Goal: Check status: Check status

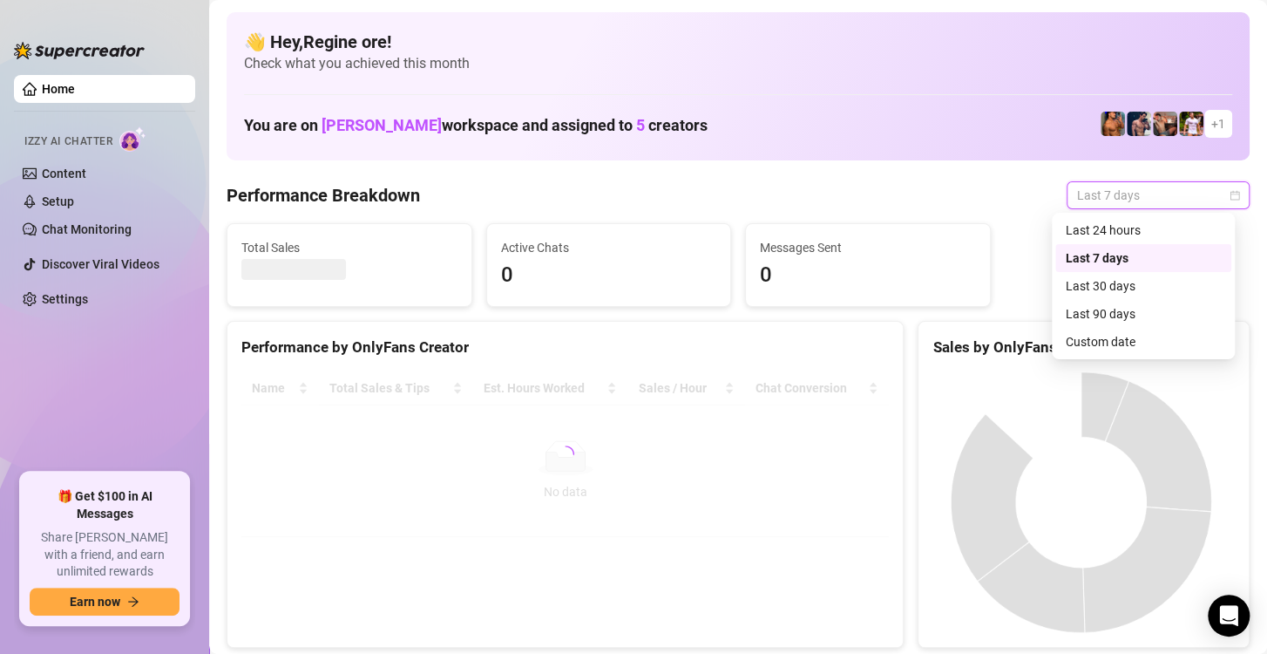
click at [1078, 338] on div "Custom date" at bounding box center [1143, 341] width 155 height 19
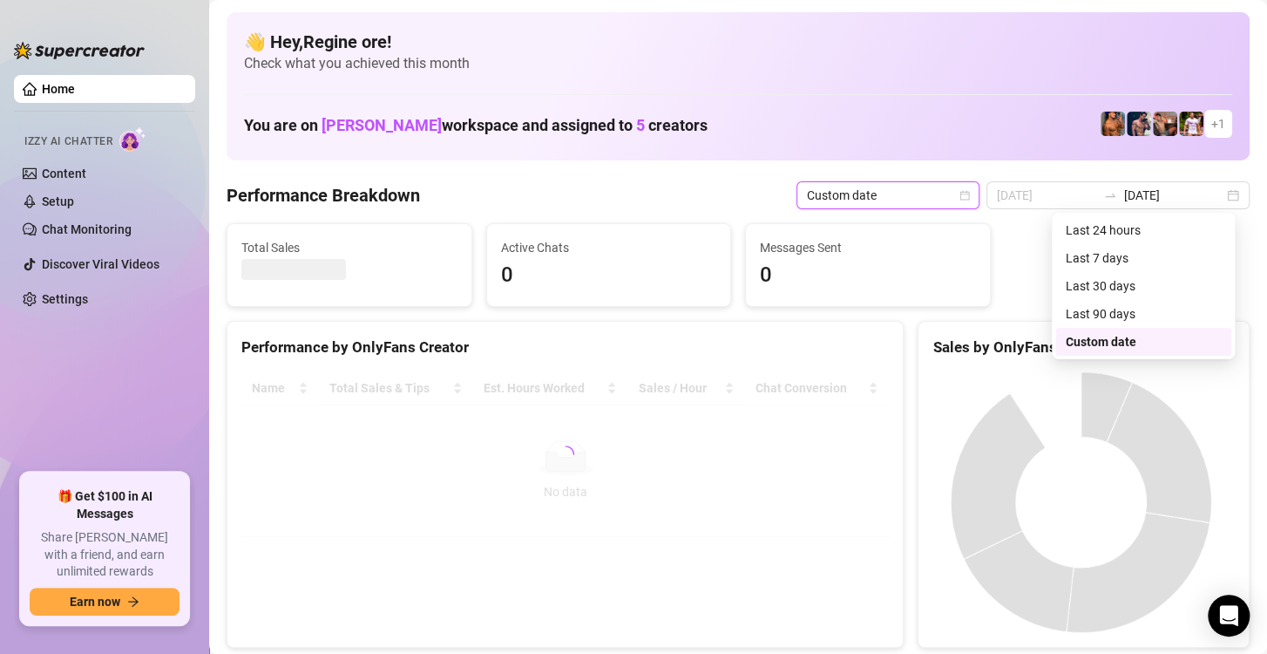
type input "[DATE]"
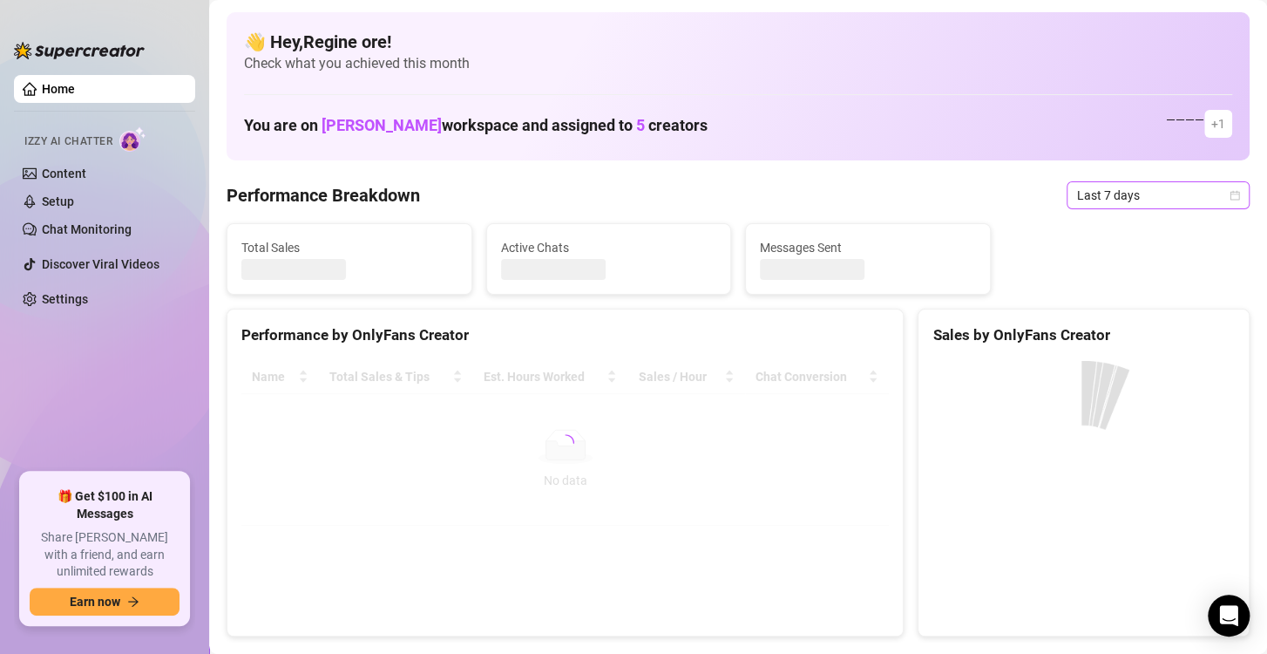
click at [1142, 202] on span "Last 7 days" at bounding box center [1158, 195] width 162 height 26
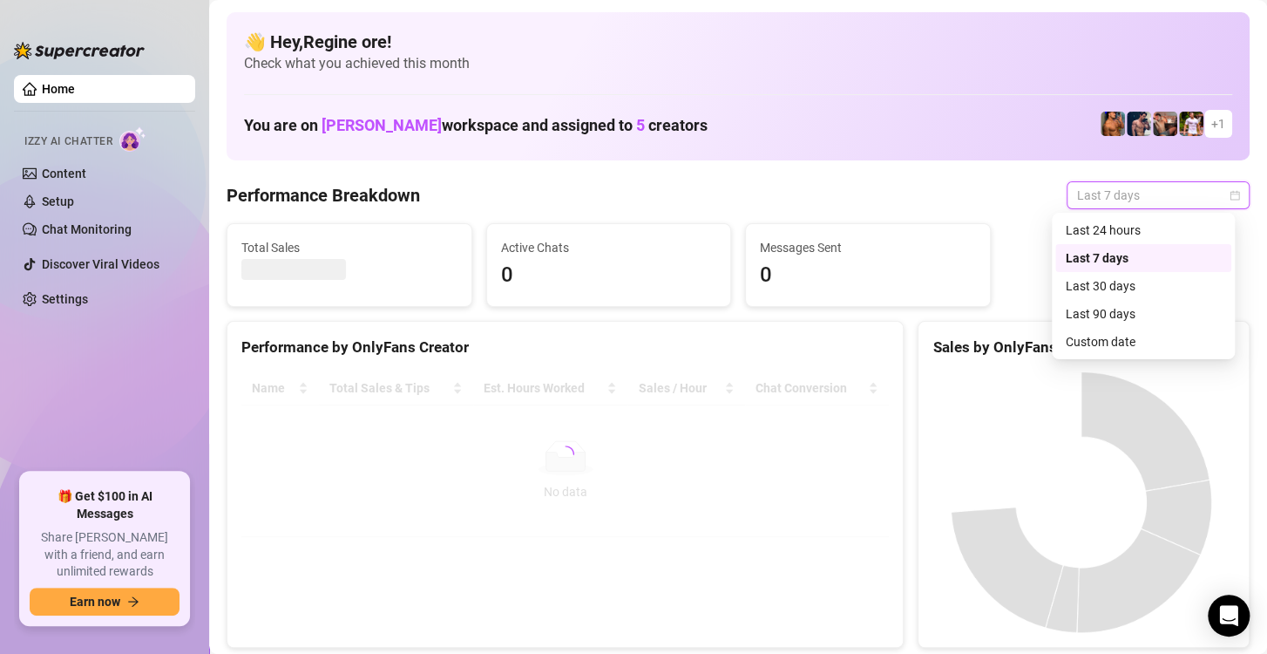
click at [1086, 340] on div "Custom date" at bounding box center [1143, 341] width 155 height 19
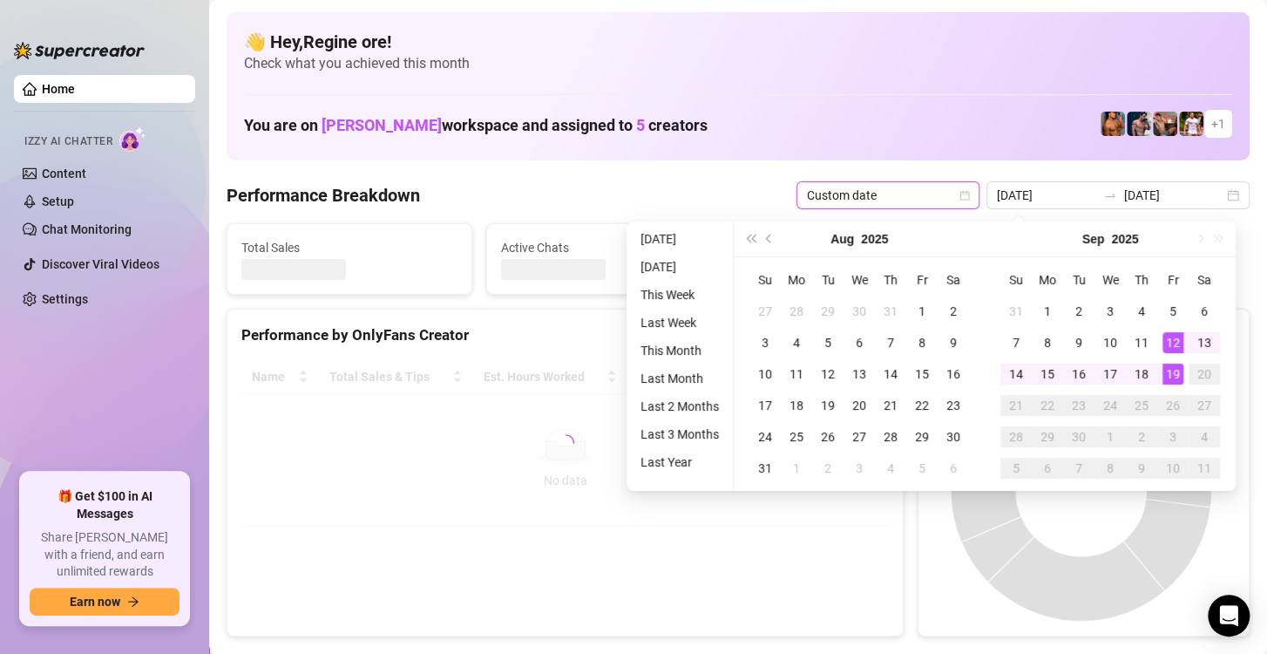
click at [1174, 421] on td "3" at bounding box center [1172, 436] width 31 height 31
click at [1174, 378] on div "19" at bounding box center [1173, 373] width 21 height 21
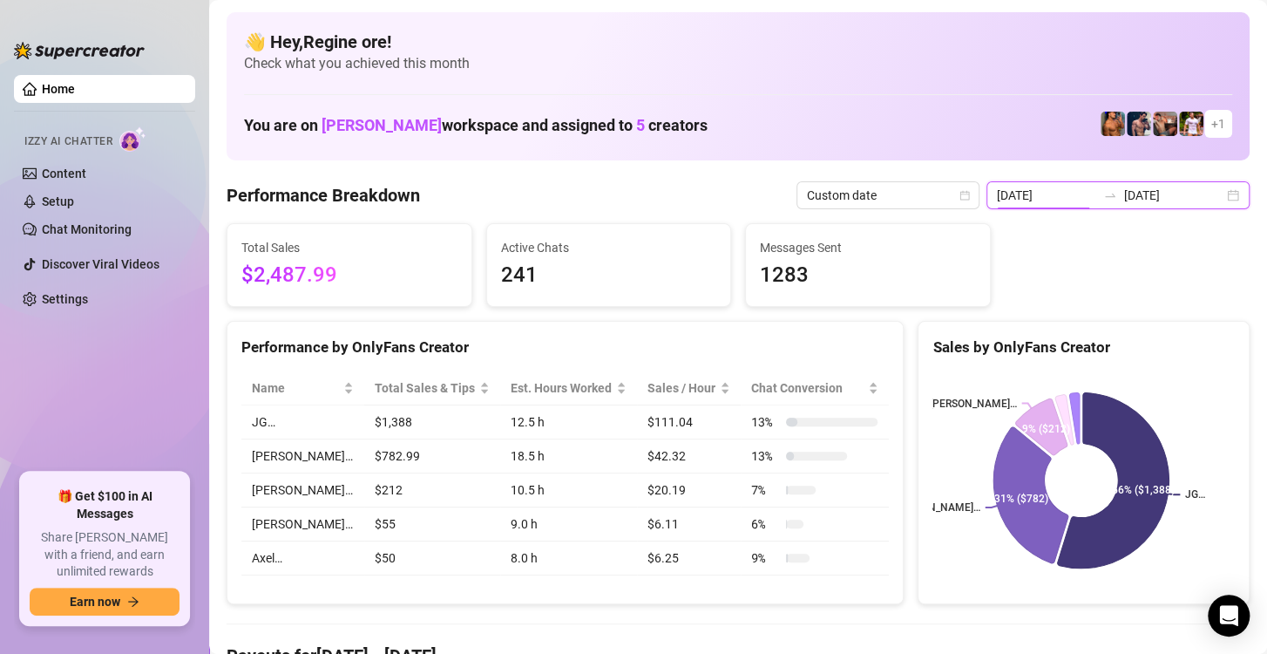
click at [1056, 195] on input "[DATE]" at bounding box center [1046, 195] width 99 height 19
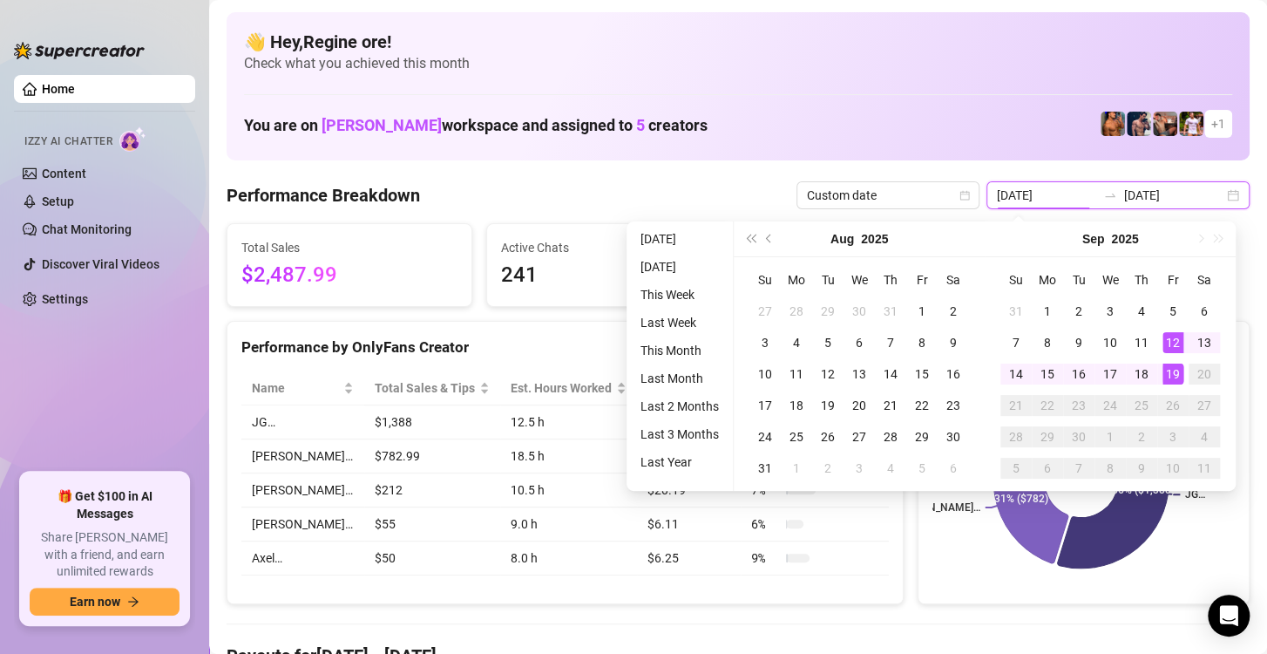
type input "[DATE]"
click at [1171, 374] on div "19" at bounding box center [1173, 373] width 21 height 21
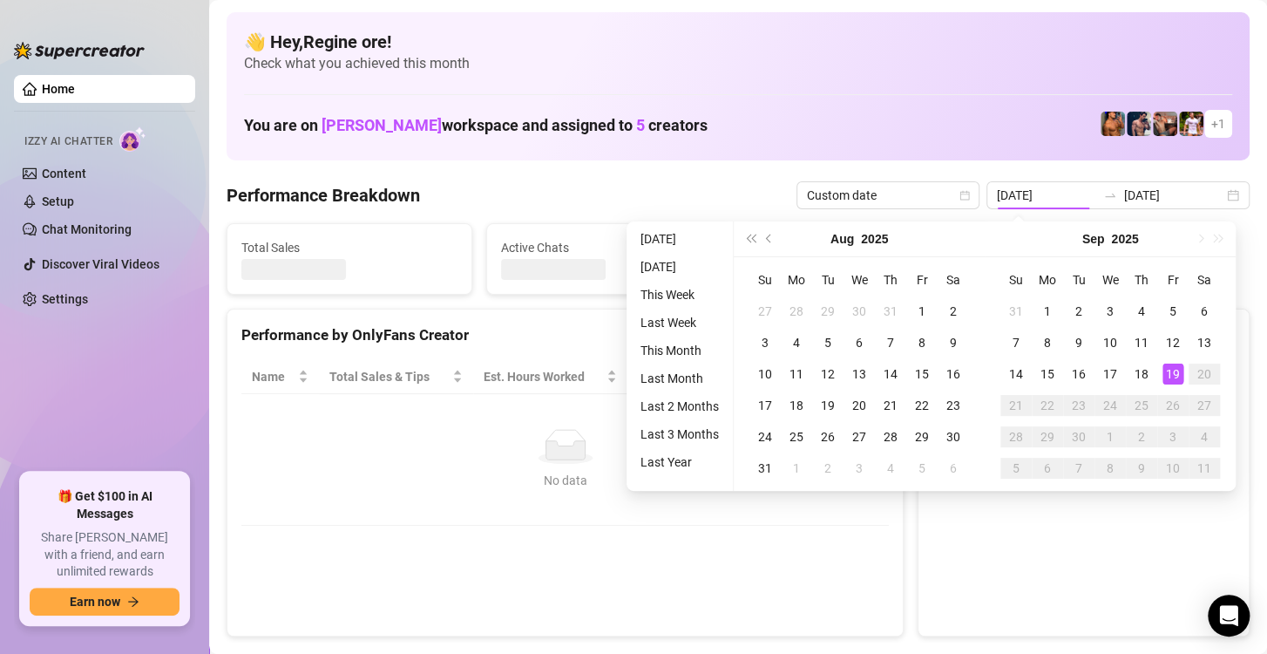
type input "[DATE]"
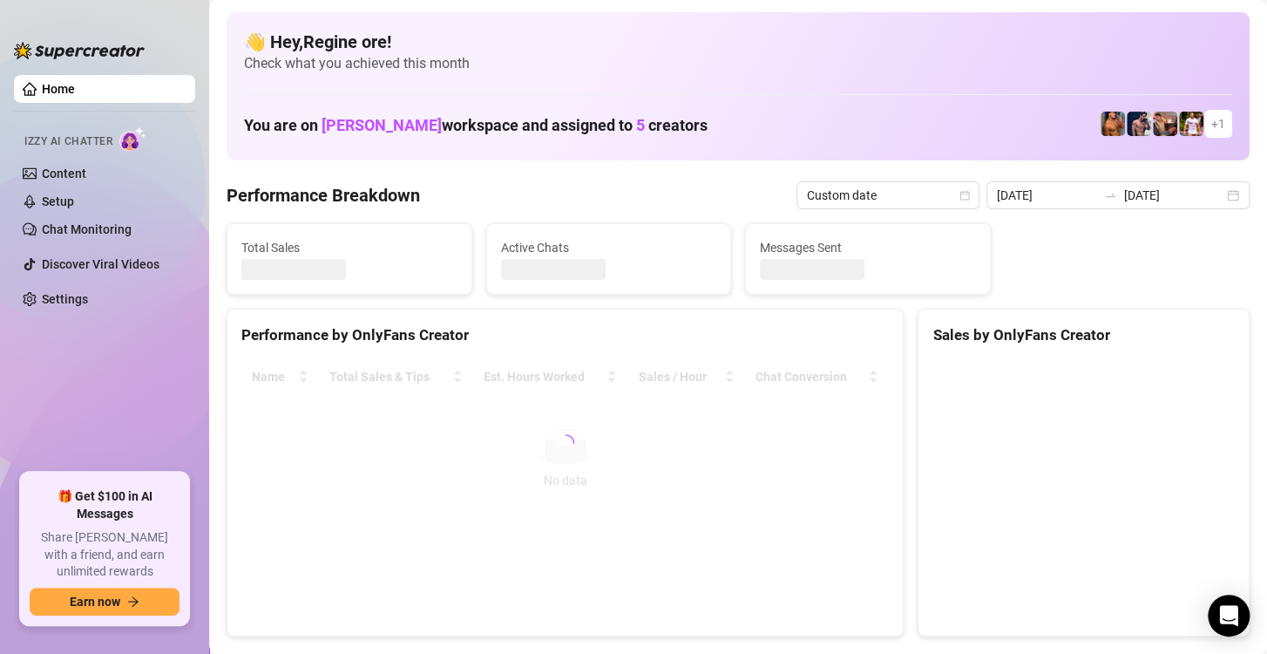
click at [1171, 374] on canvas at bounding box center [1081, 490] width 297 height 261
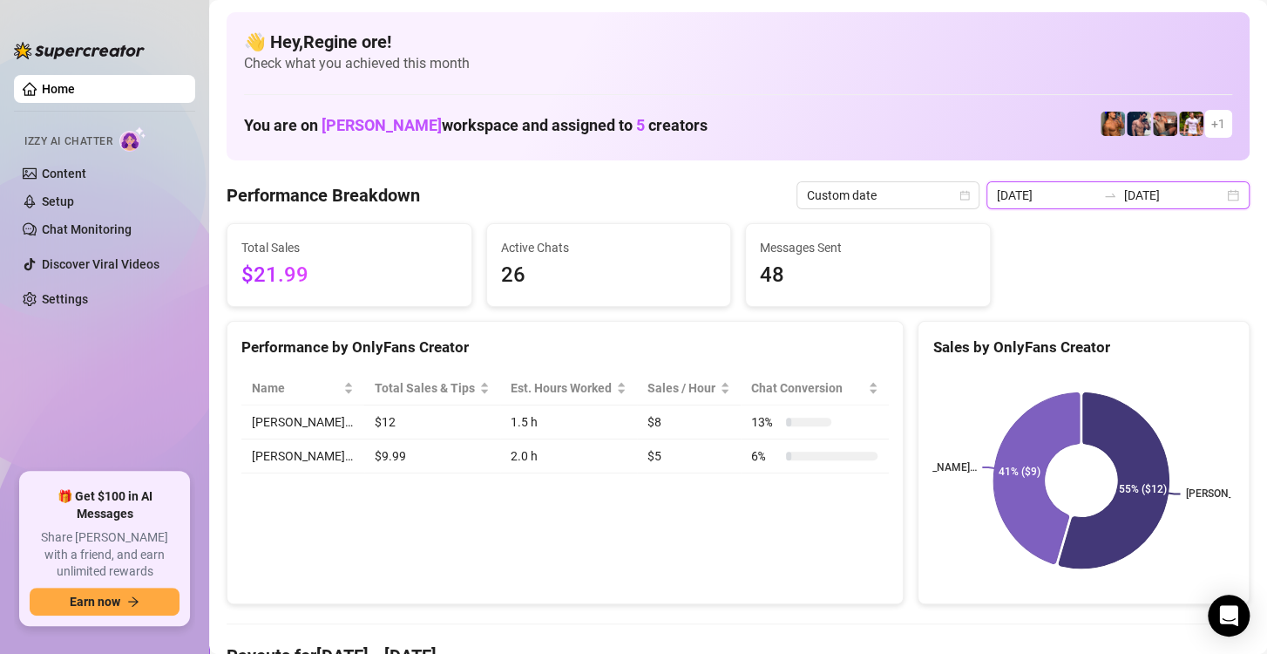
click at [1049, 186] on input "[DATE]" at bounding box center [1046, 195] width 99 height 19
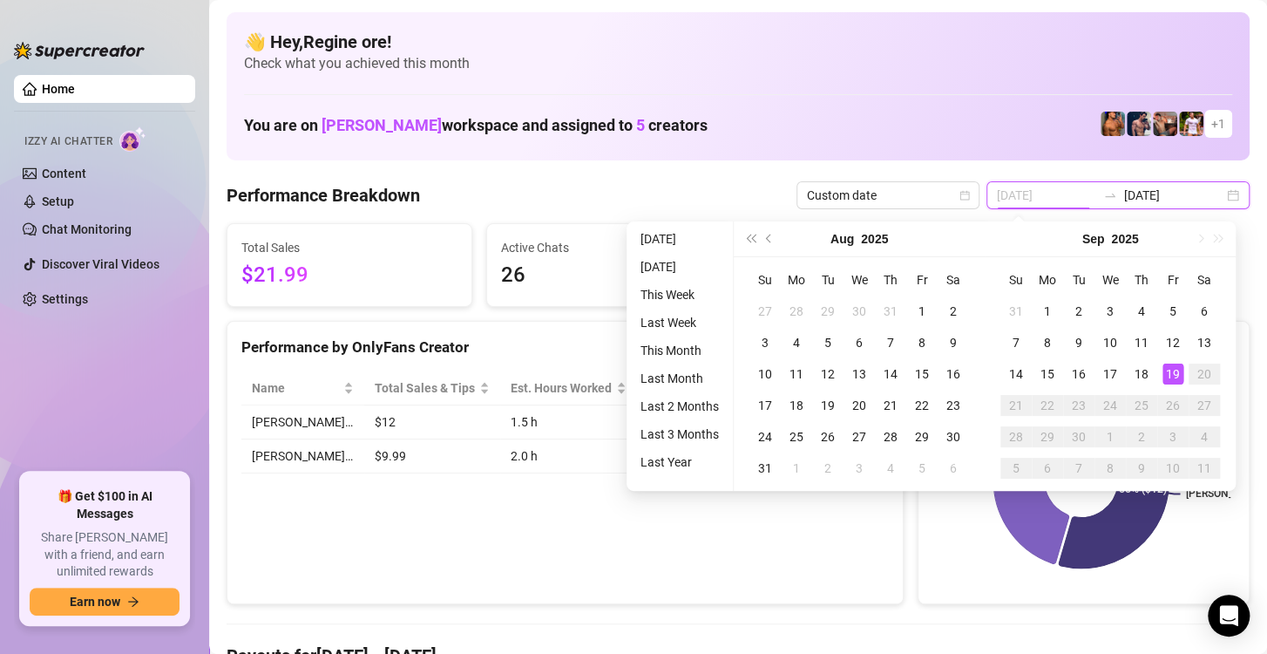
type input "[DATE]"
click at [1168, 370] on div "19" at bounding box center [1173, 373] width 21 height 21
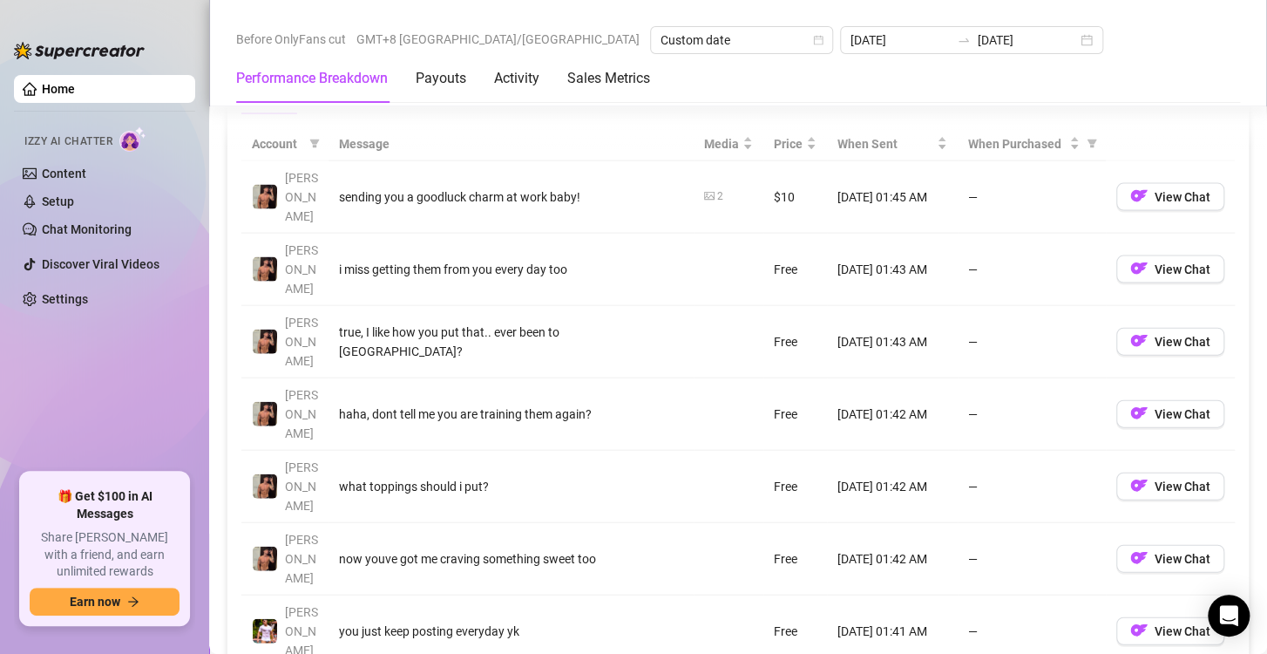
scroll to position [1656, 0]
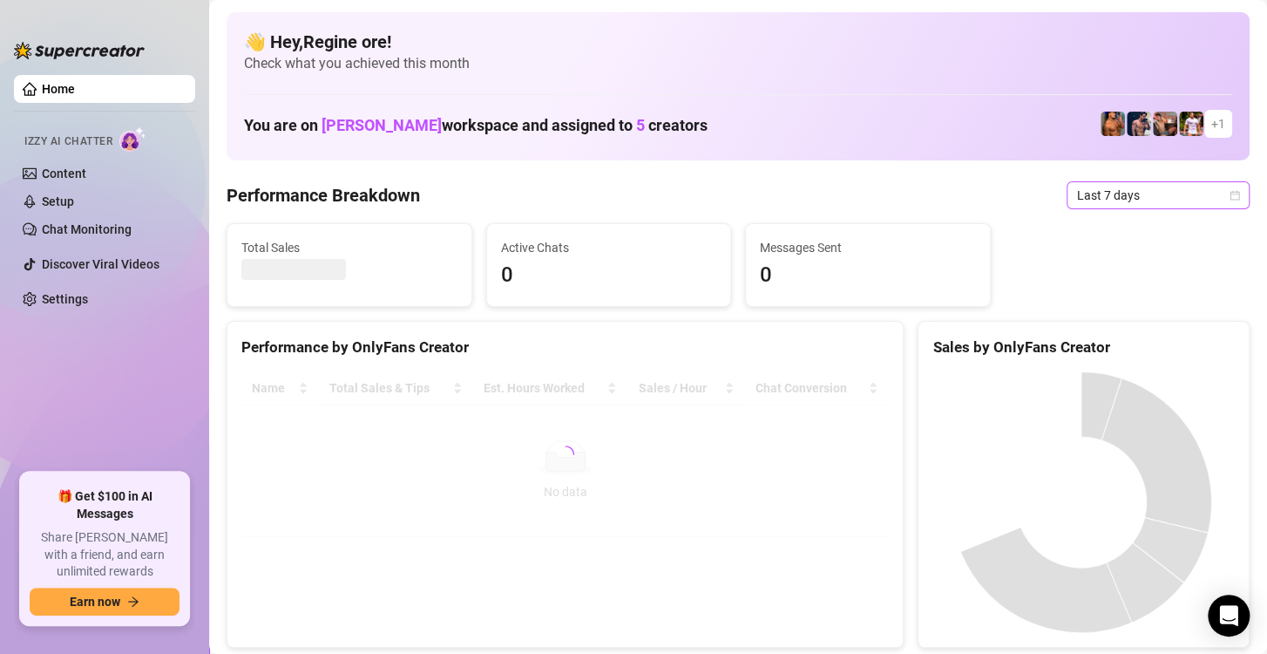
click at [1095, 195] on span "Last 7 days" at bounding box center [1158, 195] width 162 height 26
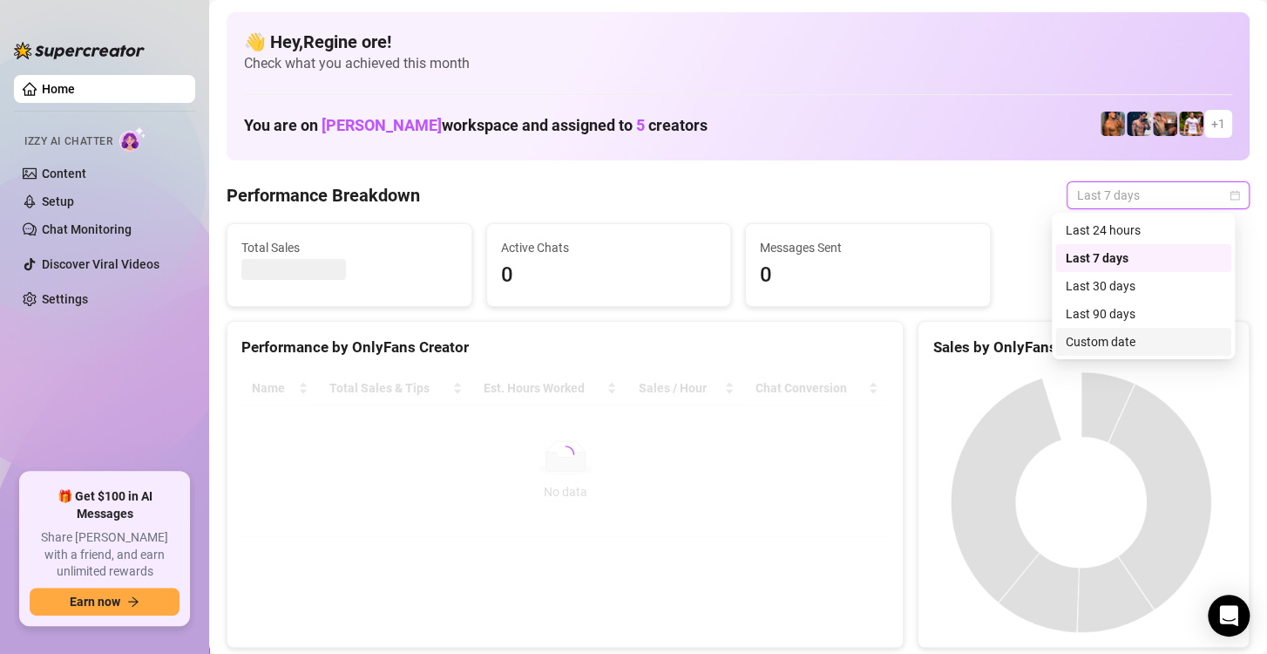
click at [1115, 350] on div "Custom date" at bounding box center [1143, 341] width 155 height 19
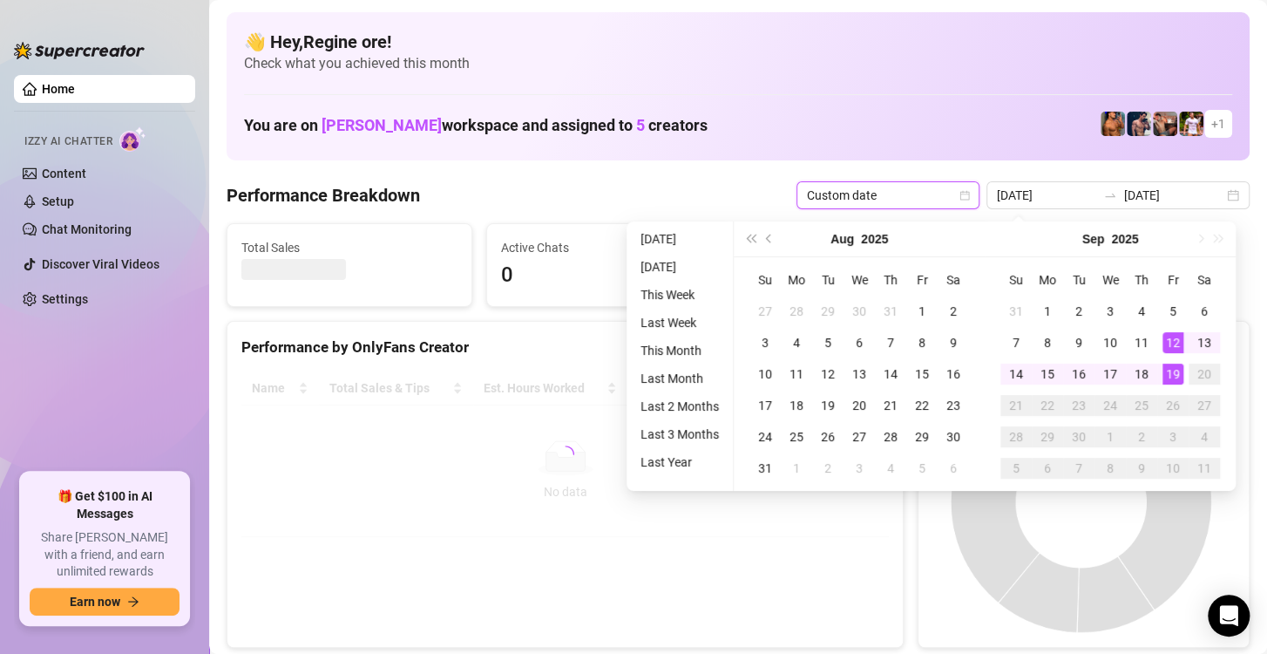
click at [1175, 377] on div "19" at bounding box center [1173, 373] width 21 height 21
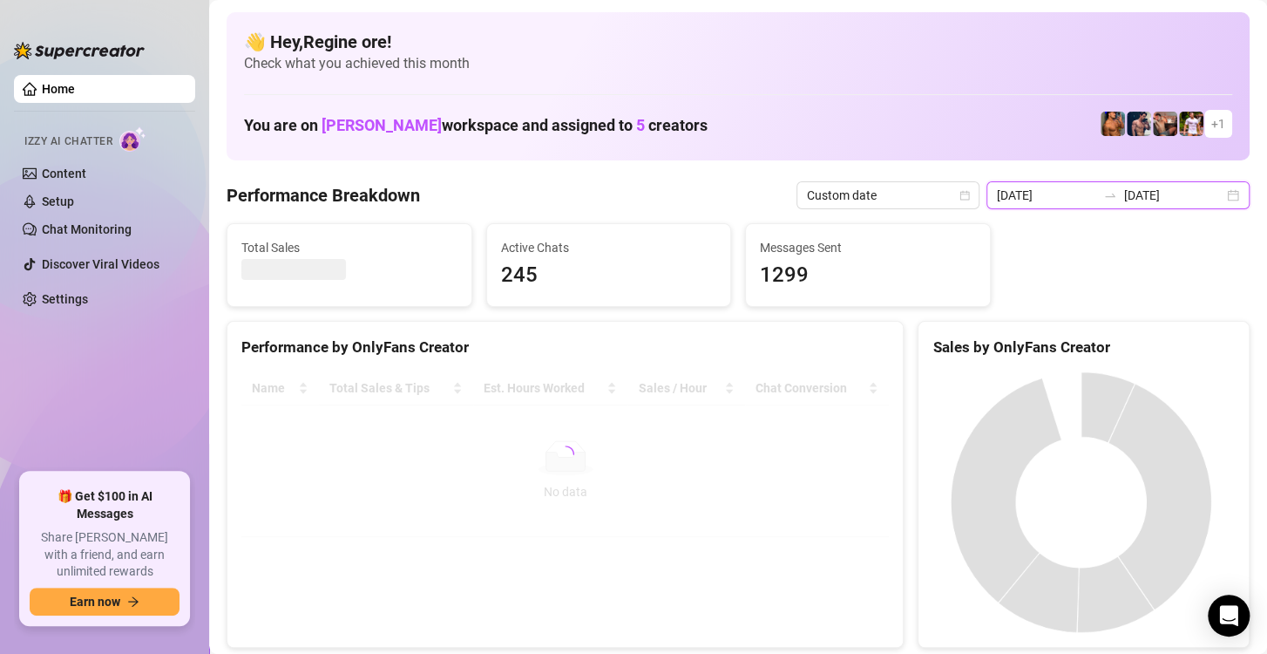
click at [1066, 201] on input "[DATE]" at bounding box center [1046, 195] width 99 height 19
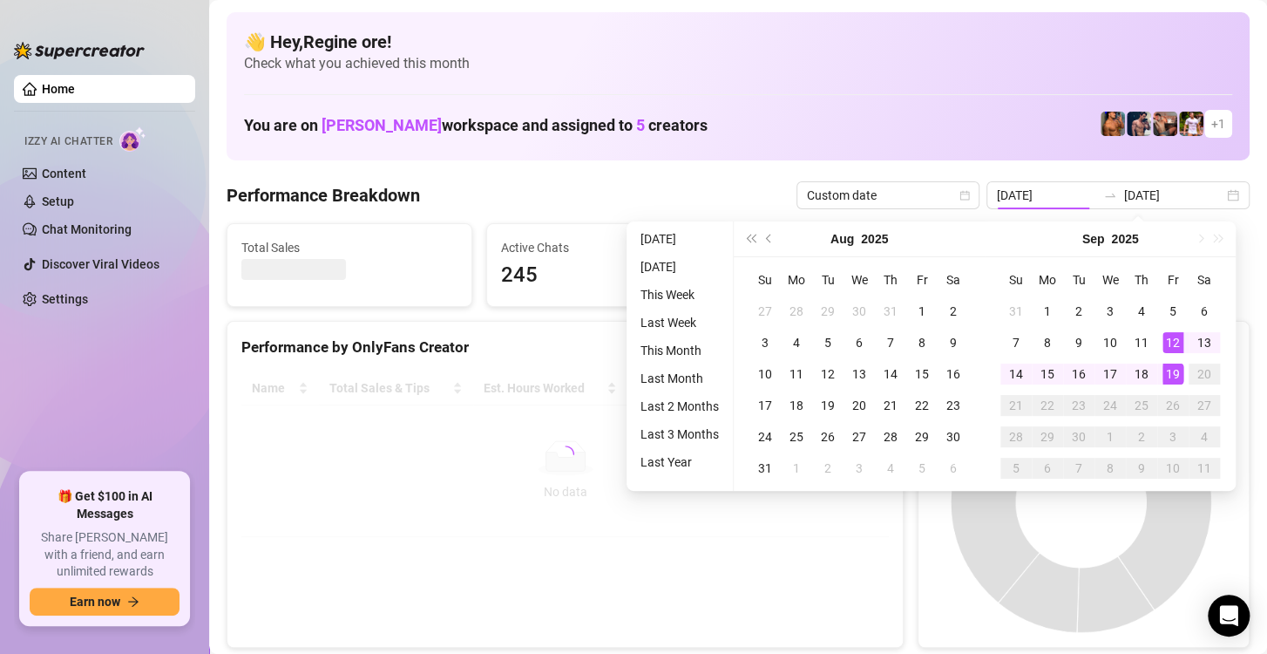
click at [1168, 377] on div "19" at bounding box center [1173, 373] width 21 height 21
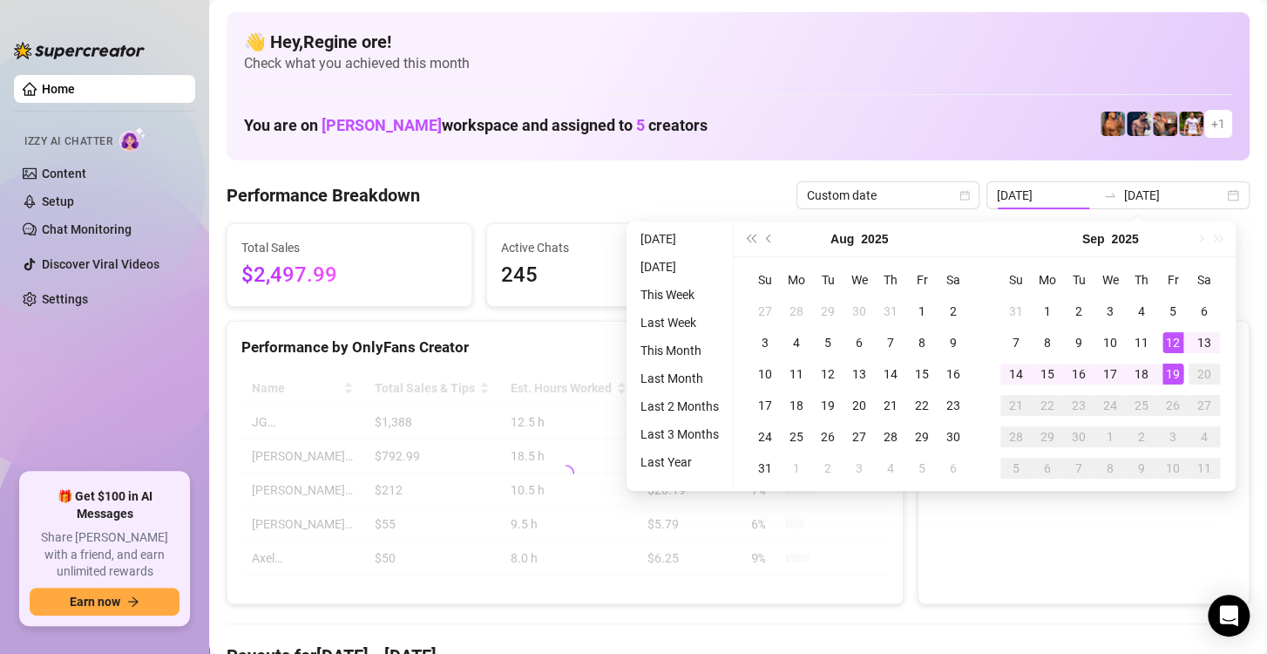
type input "[DATE]"
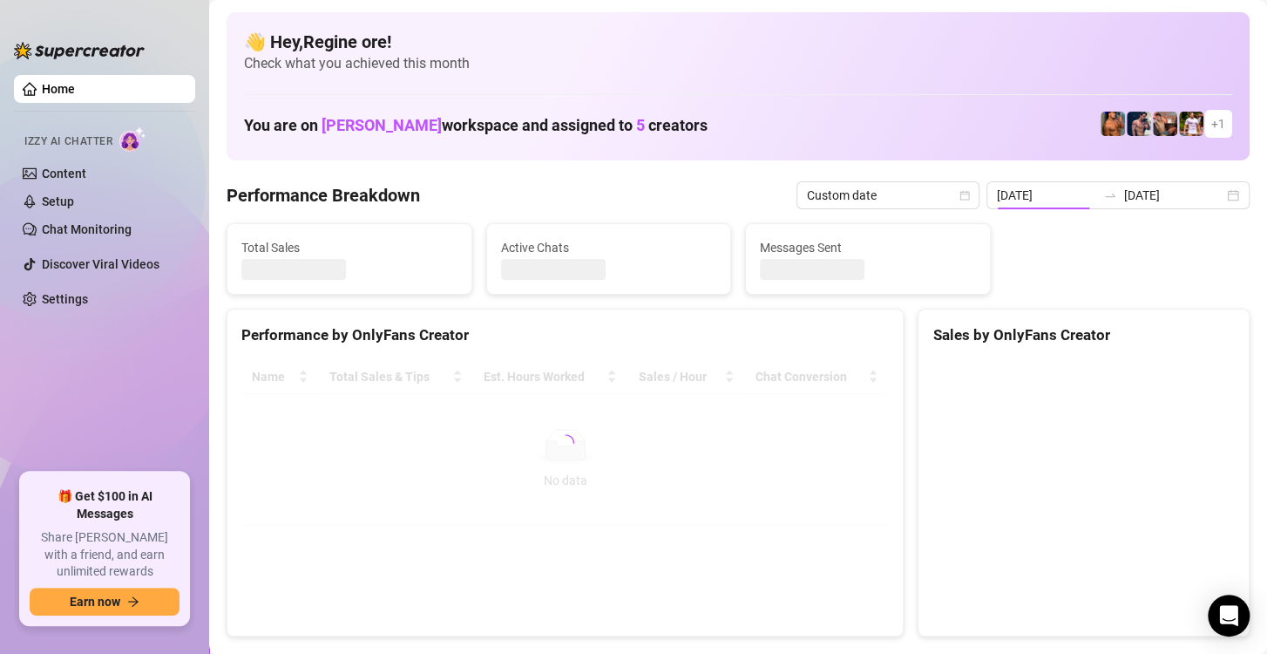
type input "[DATE]"
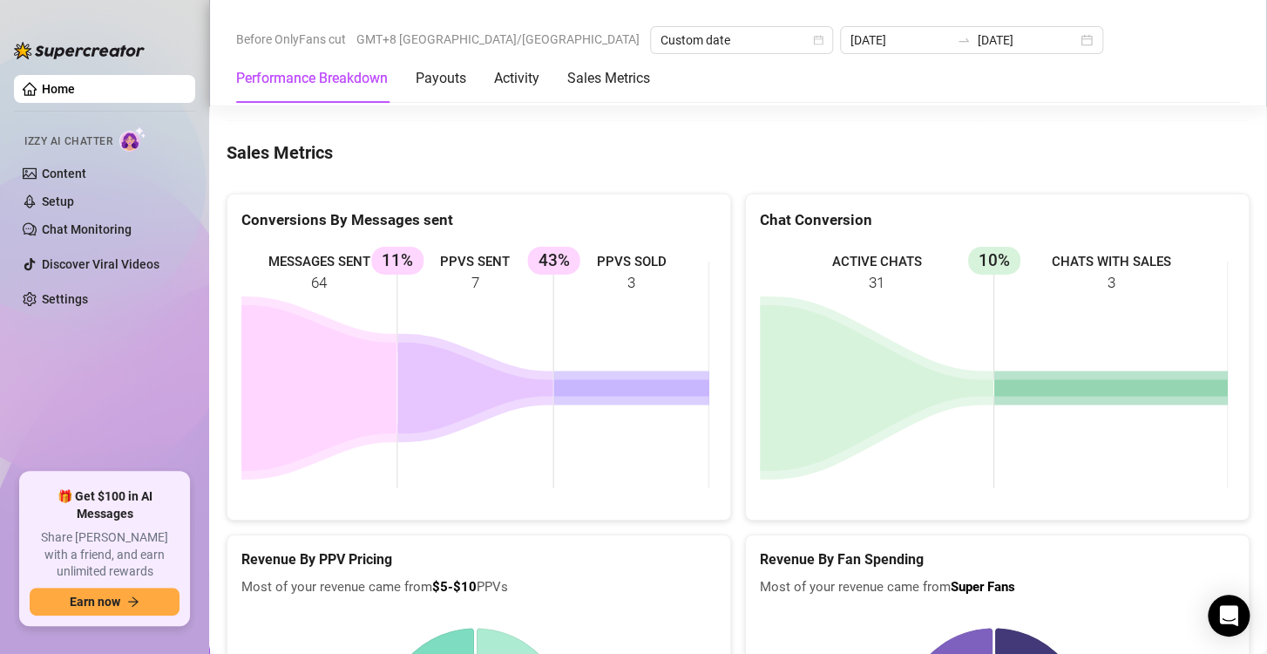
scroll to position [2266, 0]
